Goal: Task Accomplishment & Management: Manage account settings

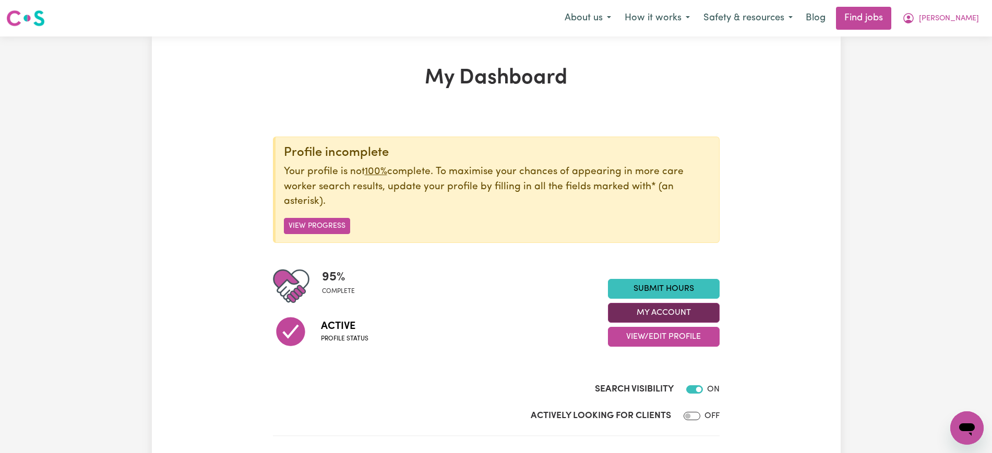
click at [650, 306] on button "My Account" at bounding box center [664, 313] width 112 height 20
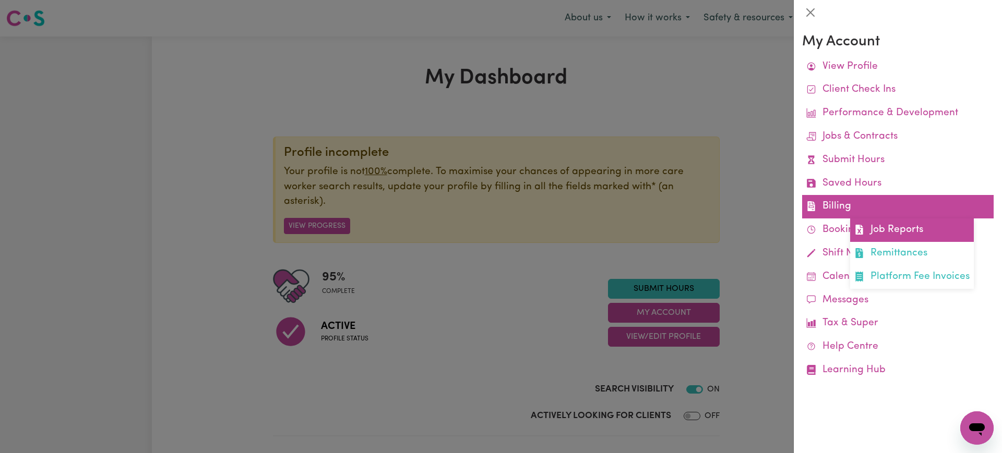
click at [867, 230] on link "Job Reports" at bounding box center [912, 230] width 124 height 23
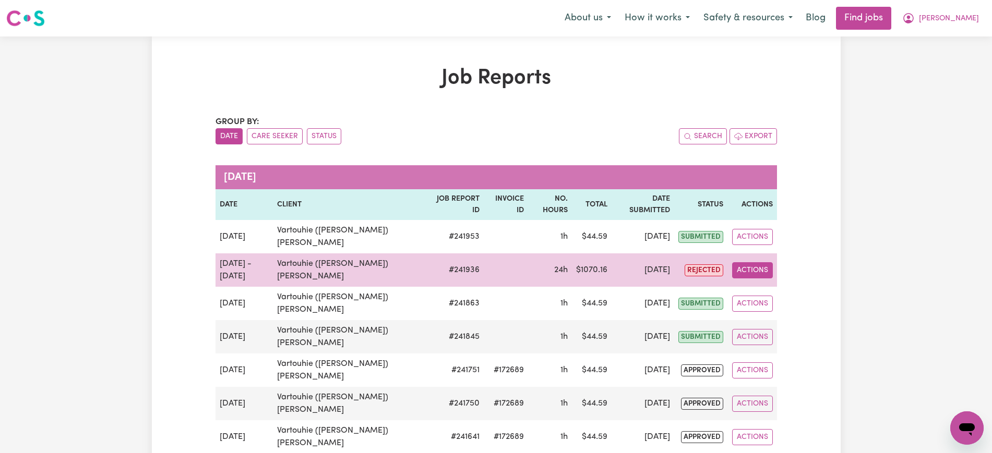
click at [761, 262] on button "Actions" at bounding box center [752, 270] width 41 height 16
click at [764, 284] on link "View Job Report" at bounding box center [778, 294] width 89 height 21
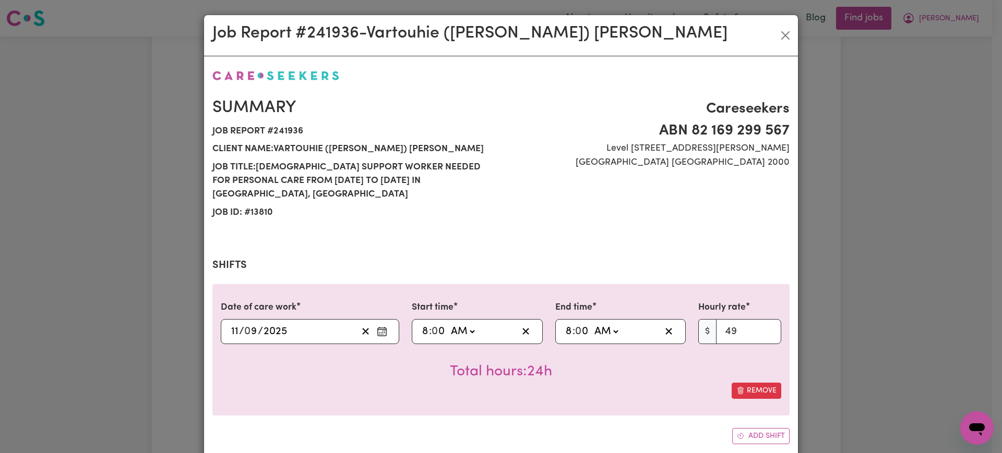
select select "49-Weekday"
click at [565, 324] on input "8" at bounding box center [568, 332] width 7 height 16
type input "09:00"
type input "9"
click at [583, 344] on div "Total hours: 1h" at bounding box center [501, 363] width 560 height 39
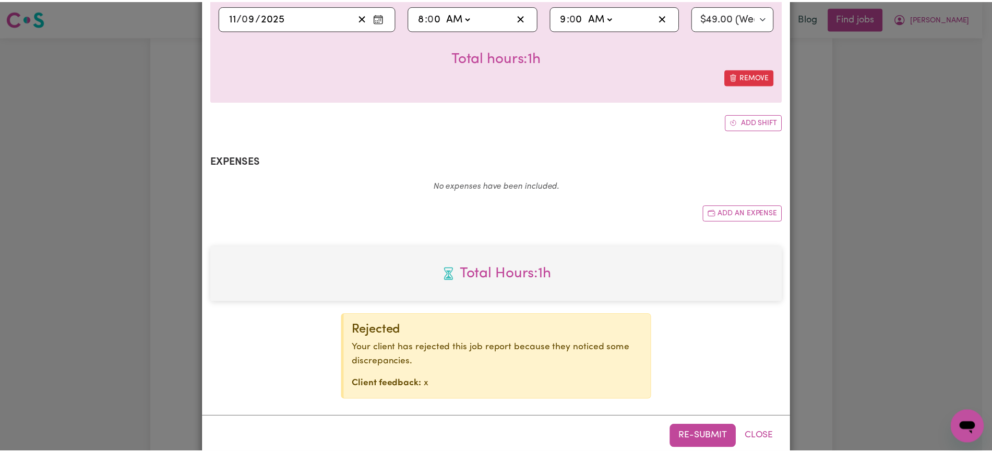
scroll to position [320, 0]
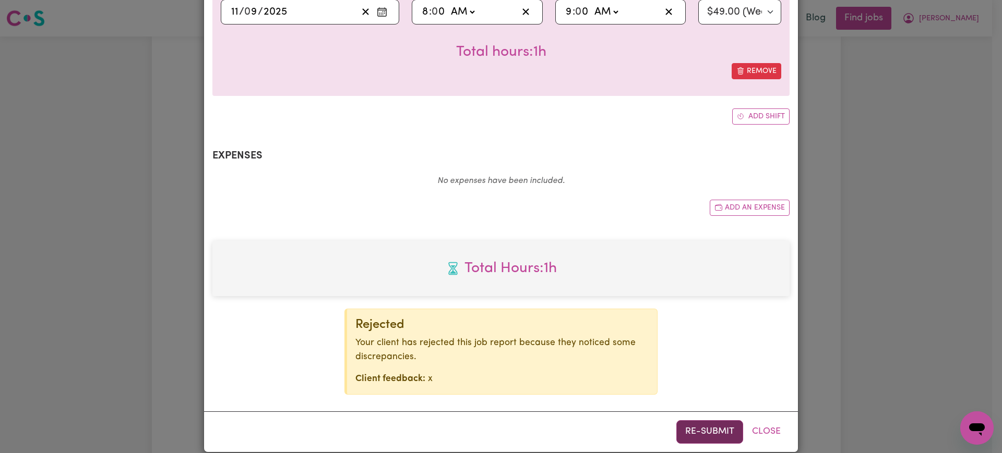
click at [698, 421] on button "Re-submit" at bounding box center [709, 432] width 67 height 23
click at [910, 240] on div "Job Report # 241936 - [GEOGRAPHIC_DATA] ([PERSON_NAME]) [PERSON_NAME] Summary J…" at bounding box center [501, 226] width 1002 height 453
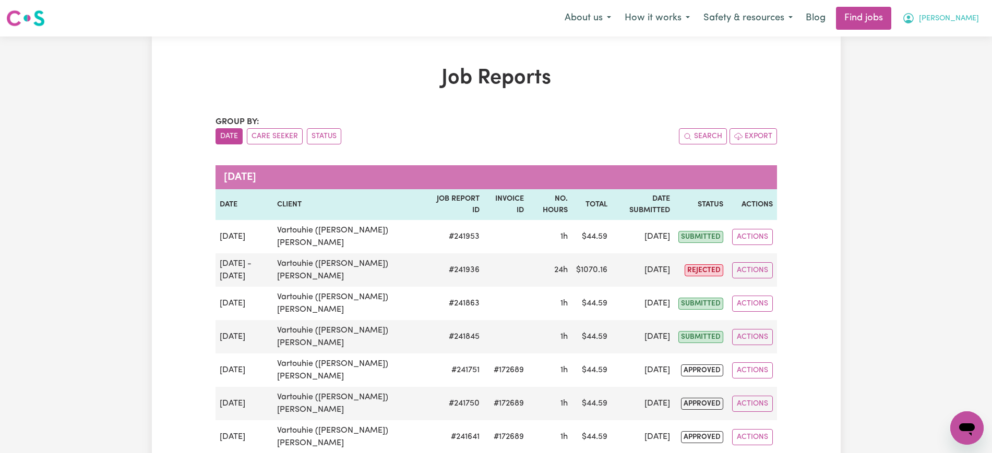
click at [965, 18] on span "[PERSON_NAME]" at bounding box center [949, 18] width 60 height 11
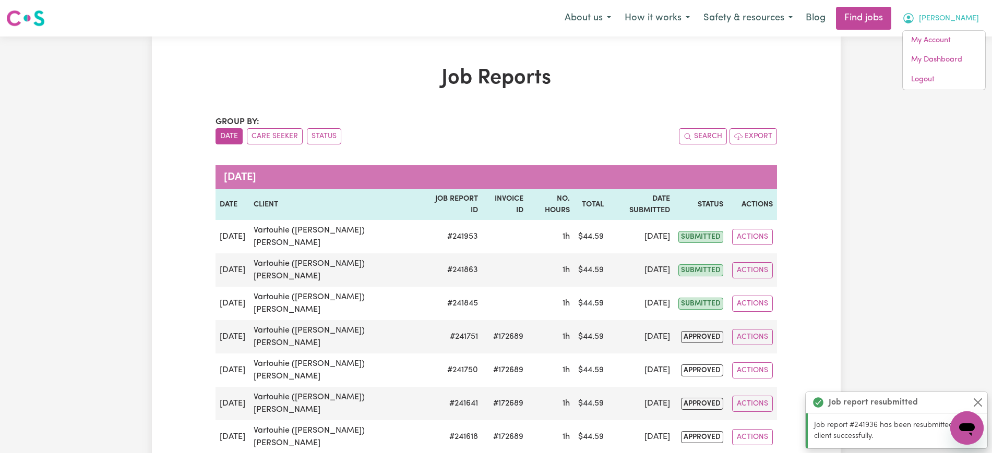
click at [941, 17] on span "[PERSON_NAME]" at bounding box center [949, 18] width 60 height 11
click at [932, 83] on link "Logout" at bounding box center [944, 80] width 82 height 20
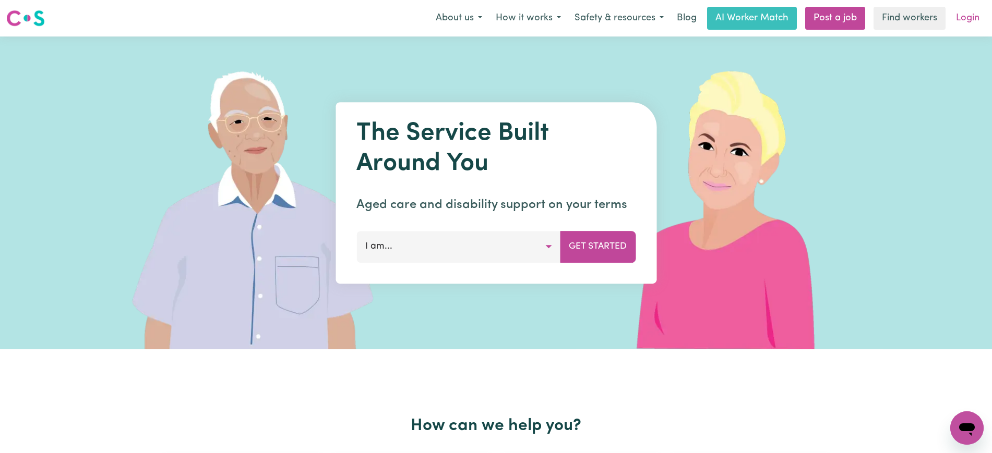
click at [974, 18] on link "Login" at bounding box center [968, 18] width 36 height 23
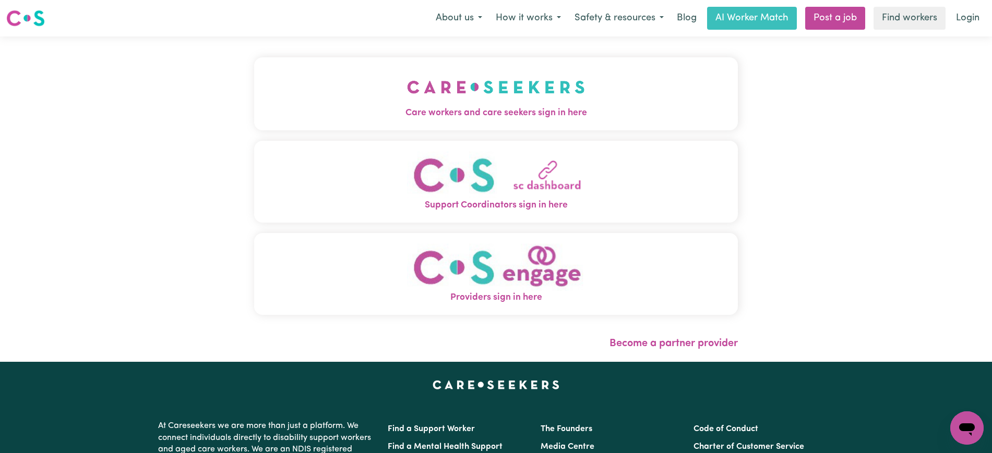
click at [558, 93] on button "Care workers and care seekers sign in here" at bounding box center [496, 93] width 484 height 73
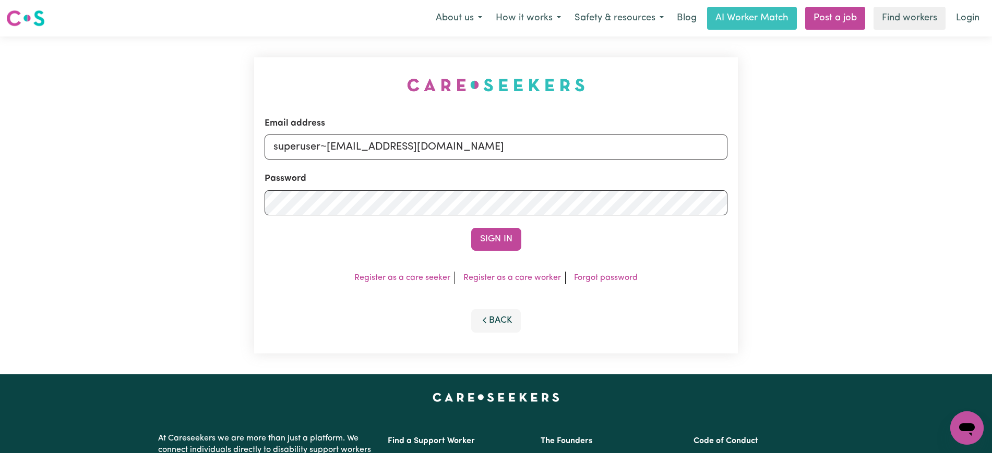
click at [271, 74] on div "Email address superuser~[EMAIL_ADDRESS][DOMAIN_NAME] Password Sign In Register …" at bounding box center [496, 206] width 496 height 338
drag, startPoint x: 326, startPoint y: 147, endPoint x: 762, endPoint y: 147, distance: 436.3
click at [762, 147] on div "Email address superuser~[EMAIL_ADDRESS][DOMAIN_NAME] Password Sign In Register …" at bounding box center [496, 206] width 992 height 338
type input "[EMAIL_ADDRESS][DOMAIN_NAME]"
click at [471, 228] on button "Sign In" at bounding box center [496, 239] width 50 height 23
